Goal: Communication & Community: Answer question/provide support

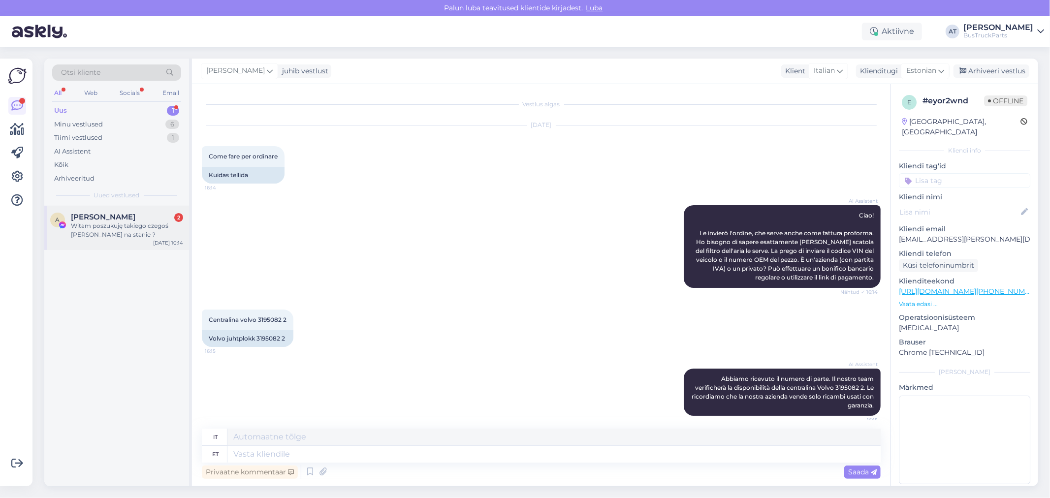
scroll to position [291, 0]
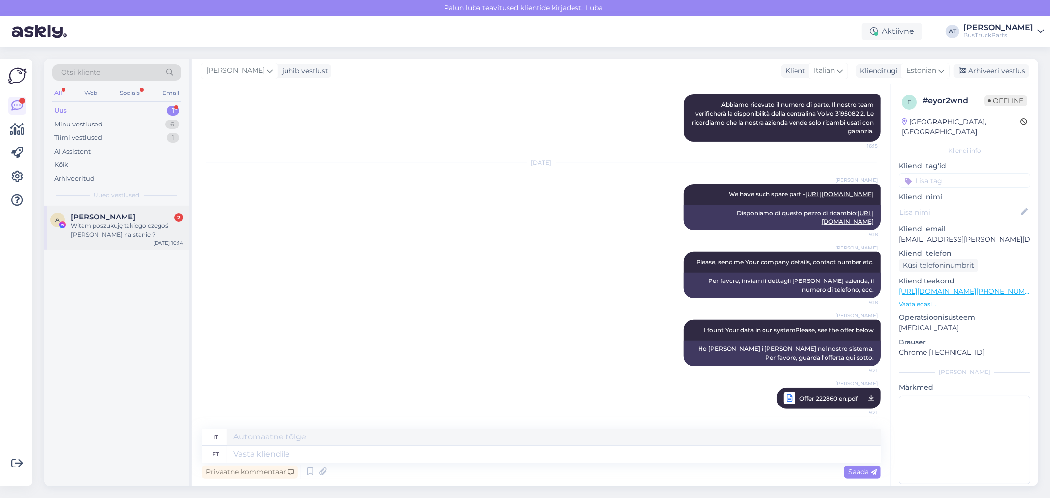
click at [123, 223] on div "Witam poszukuję takiego czegoś [PERSON_NAME] na stanie ?" at bounding box center [127, 230] width 112 height 18
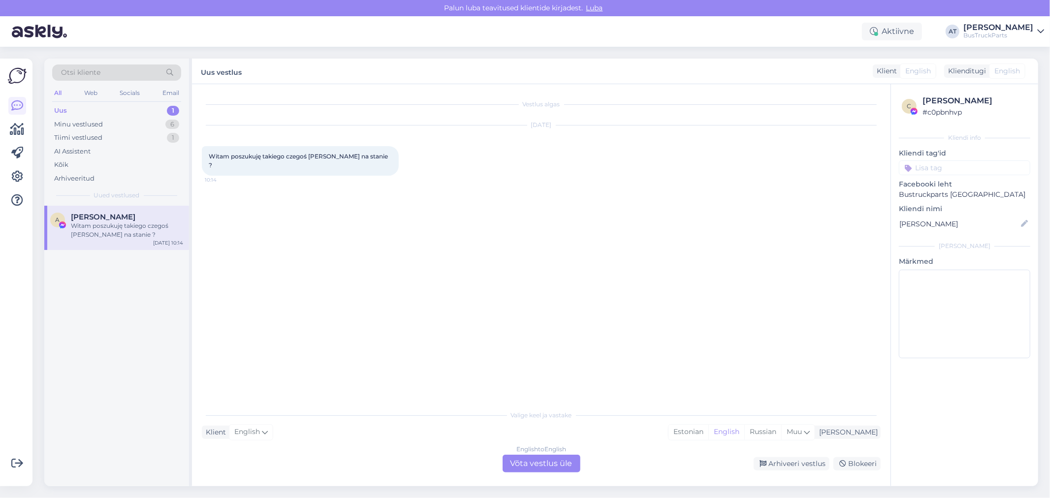
click at [325, 158] on span "Witam poszukuję takiego czegoś [PERSON_NAME] na stanie ?" at bounding box center [299, 161] width 181 height 16
click at [570, 465] on div "English to English Võta vestlus üle" at bounding box center [542, 464] width 78 height 18
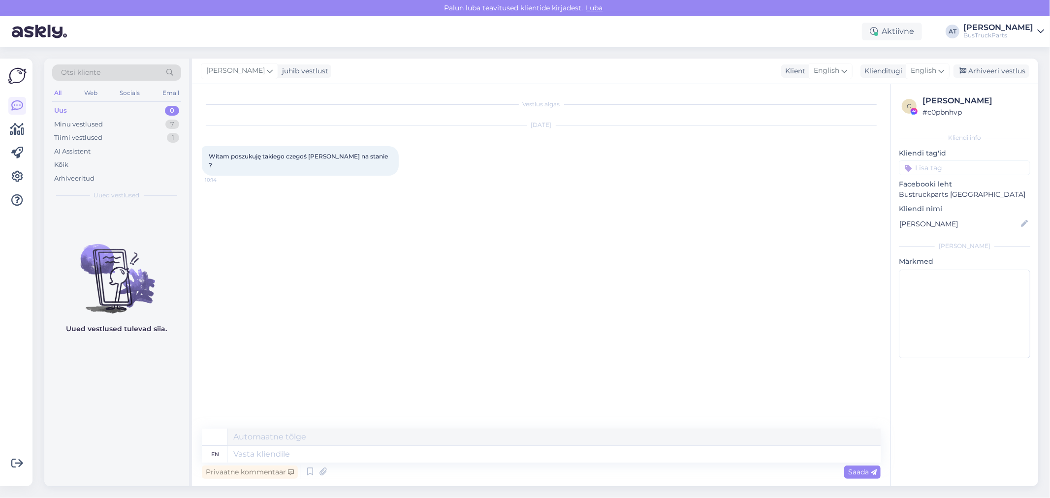
click at [592, 305] on div "Vestlus algas [DATE] Witam poszukuję takiego czegoś [PERSON_NAME] na stanie ? 1…" at bounding box center [546, 257] width 688 height 326
drag, startPoint x: 263, startPoint y: 163, endPoint x: 263, endPoint y: 158, distance: 5.4
click at [263, 163] on div "Witam poszukuję takiego czegoś [PERSON_NAME] na stanie ? 10:14" at bounding box center [300, 161] width 197 height 30
click at [263, 158] on span "Witam poszukuję takiego czegoś [PERSON_NAME] na stanie ?" at bounding box center [299, 161] width 181 height 16
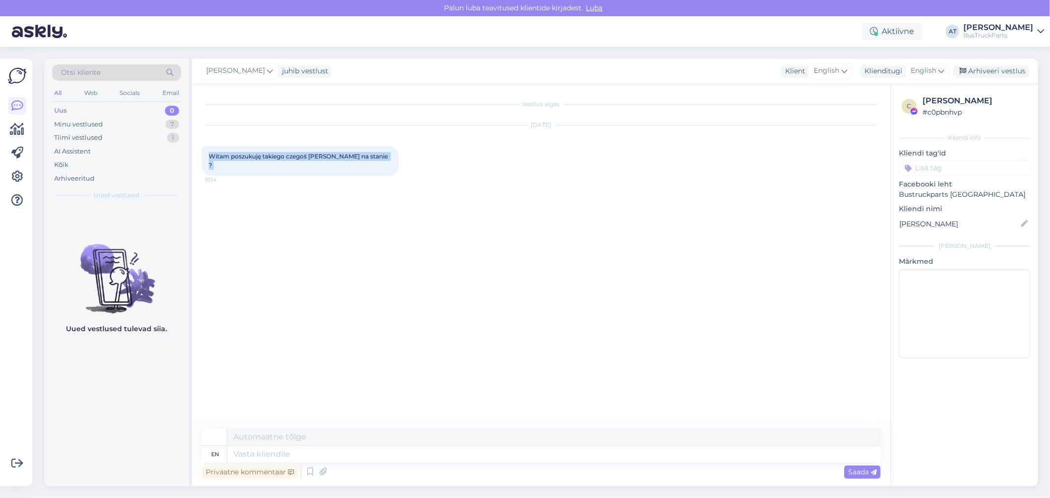
click at [263, 158] on span "Witam poszukuję takiego czegoś [PERSON_NAME] na stanie ?" at bounding box center [299, 161] width 181 height 16
copy div "Witam poszukuję takiego czegoś [PERSON_NAME] na stanie ? 10:14"
click at [430, 230] on div "Vestlus algas [DATE] Witam poszukuję takiego czegoś [PERSON_NAME] na stanie ? 1…" at bounding box center [546, 257] width 688 height 326
click at [618, 449] on textarea at bounding box center [553, 454] width 653 height 17
click at [936, 71] on span "English" at bounding box center [924, 70] width 26 height 11
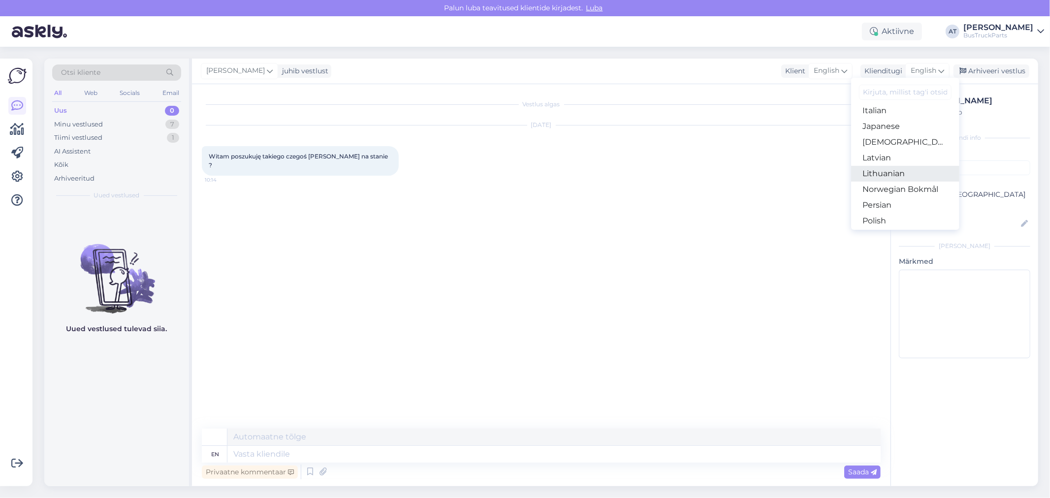
scroll to position [405, 0]
click at [533, 449] on textarea at bounding box center [553, 454] width 653 height 17
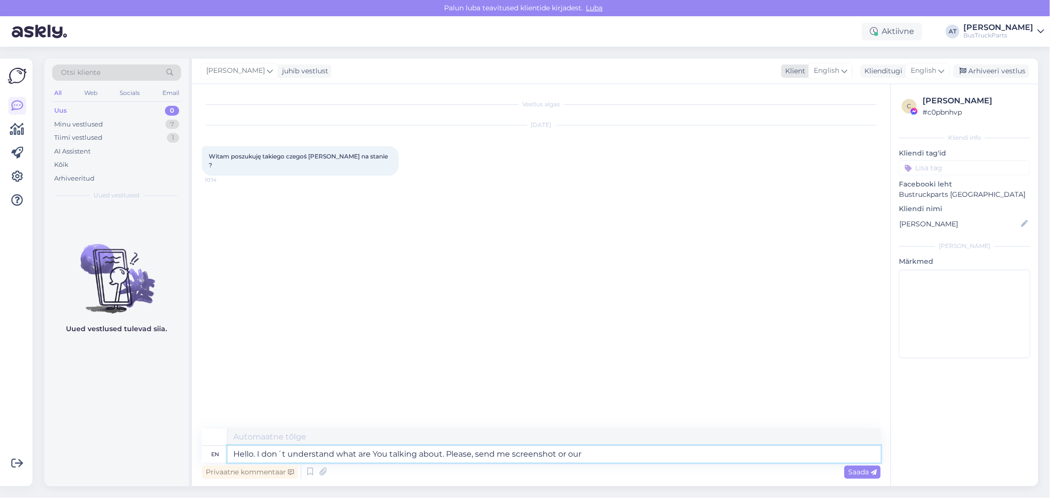
type textarea "Hello. I don´t understand what are You talking about. Please, send me screensho…"
click at [849, 72] on div "English" at bounding box center [830, 71] width 44 height 16
type input "pol"
click at [799, 114] on link "Polish" at bounding box center [817, 115] width 108 height 16
type textarea "Cześć. Nie rozumiem, o czym mówisz. Proszę, wyślij mi zrzut ekranu lub nasz"
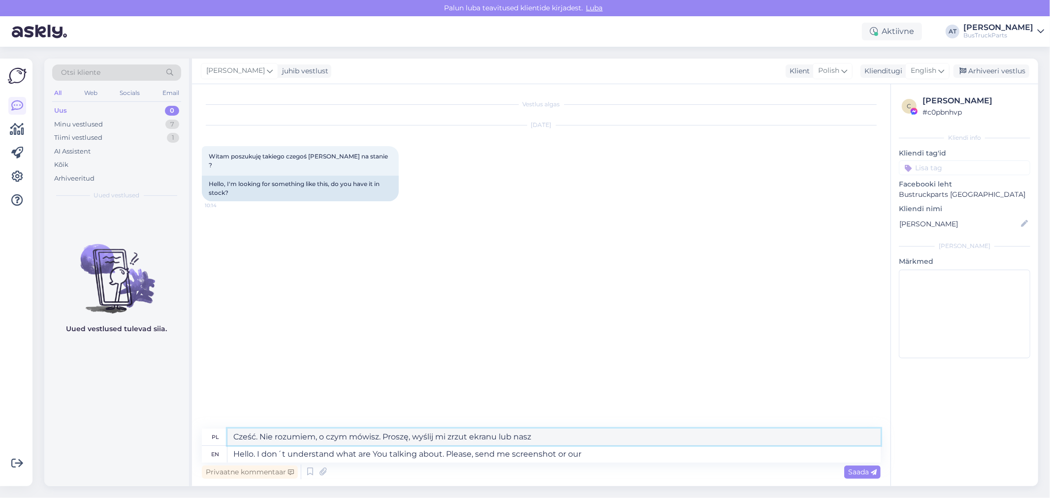
click at [598, 441] on textarea "Cześć. Nie rozumiem, o czym mówisz. Proszę, wyślij mi zrzut ekranu lub nasz" at bounding box center [553, 437] width 653 height 17
click at [599, 455] on textarea "Hello. I don´t understand what are You talking about. Please, send me screensho…" at bounding box center [553, 454] width 653 height 17
type textarea "Hello. I don´t understand what are You talking about. Please, send me screensho…"
type textarea "Cześć. Nie rozumiem, o czym mówisz. Proszę, wyślij mi zrzut ekranu lub nasz TP."
type textarea "Hello. I don´t understand what are You talking about. Please, send me screensho…"
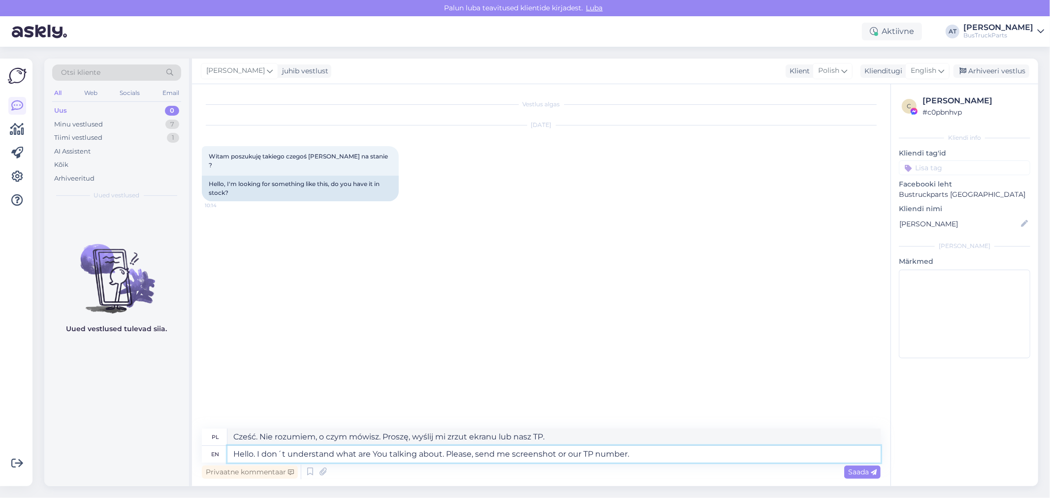
type textarea "Cześć. Nie rozumiem, o czym mówisz. Proszę, wyślij mi zrzut ekranu lub nasz num…"
type textarea "Hello. I don´t understand what are You talking about. Please, send me screensho…"
click at [869, 470] on span "Saada" at bounding box center [862, 472] width 29 height 9
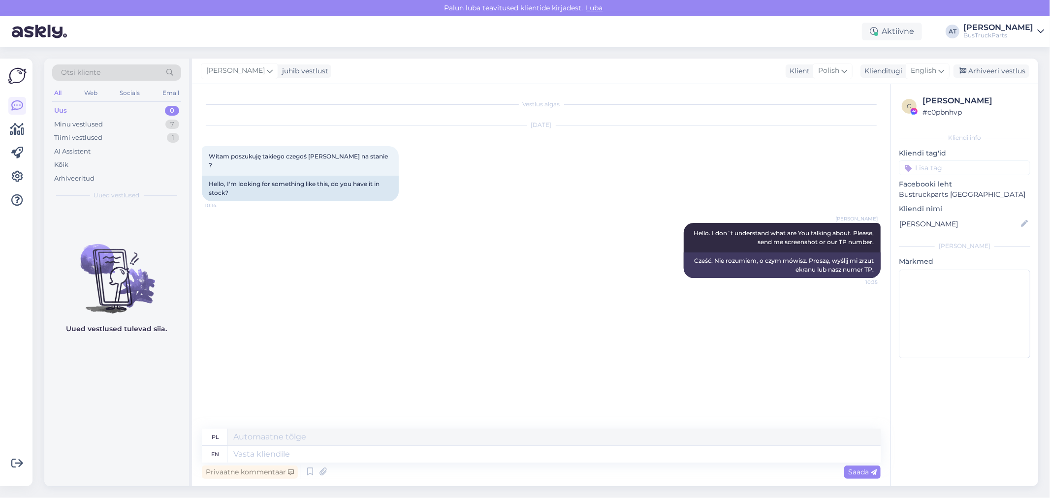
click at [747, 348] on div "Vestlus algas [DATE] Witam poszukuję takiego czegoś [PERSON_NAME] na stanie ? 1…" at bounding box center [546, 257] width 688 height 326
click at [109, 123] on div "Minu vestlused 7" at bounding box center [116, 125] width 129 height 14
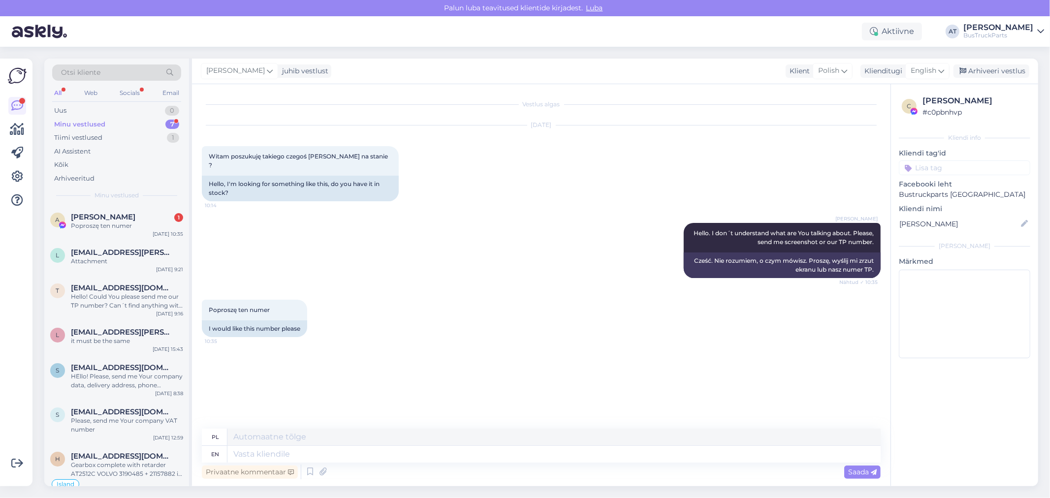
click at [126, 219] on span "[PERSON_NAME]" at bounding box center [103, 217] width 64 height 9
click at [478, 462] on textarea at bounding box center [553, 454] width 653 height 17
type textarea "which"
type textarea "Który"
type textarea "which numbeR?"
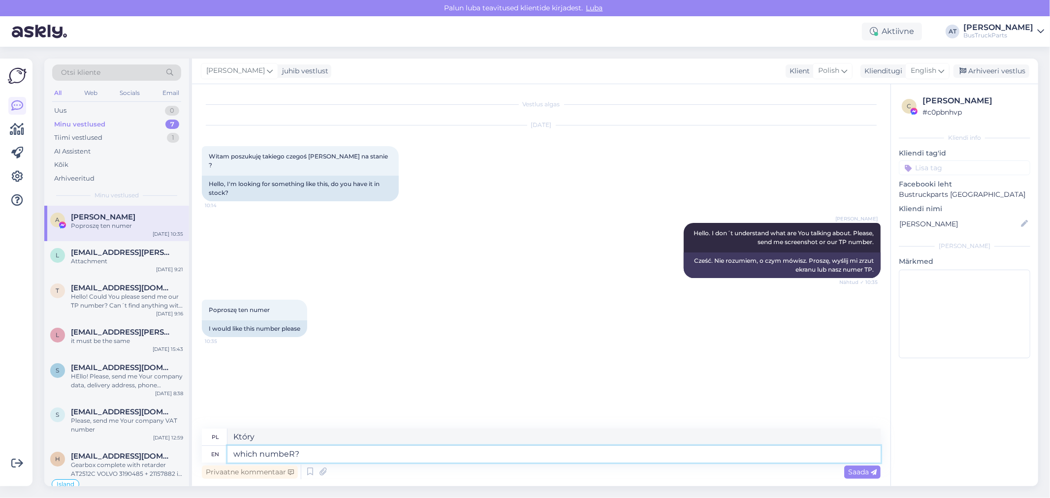
type textarea "który numerR?"
click at [239, 453] on textarea "which numbeR?" at bounding box center [553, 454] width 653 height 17
type textarea "Which numbeR?"
type textarea "Który numerR?"
type textarea "Which numbeR?"
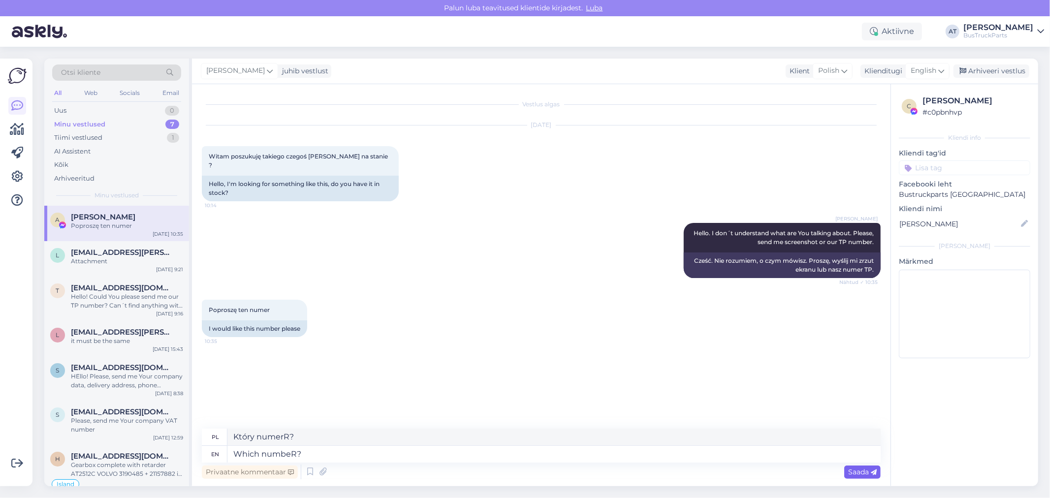
click at [874, 474] on span "Saada" at bounding box center [862, 472] width 29 height 9
click at [630, 451] on textarea at bounding box center [553, 454] width 653 height 17
